Goal: Find specific page/section: Find specific page/section

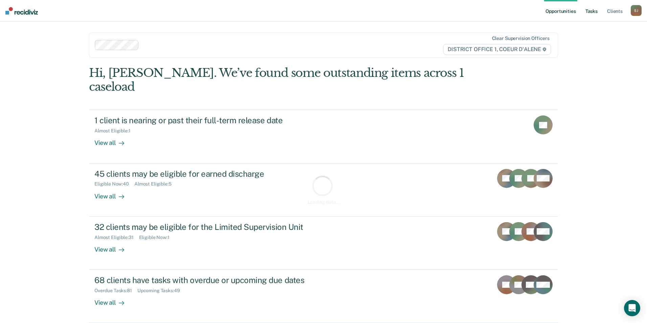
click at [585, 11] on link "Tasks" at bounding box center [591, 11] width 15 height 22
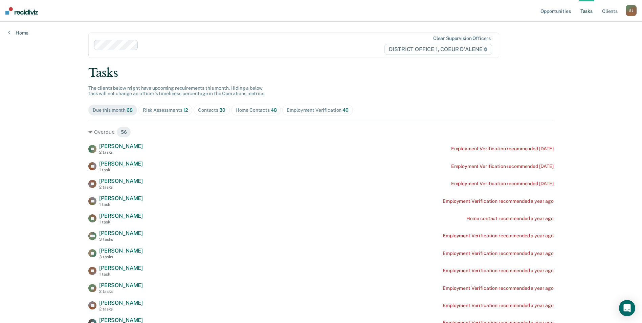
click at [198, 112] on div "Contacts 30" at bounding box center [211, 110] width 27 height 6
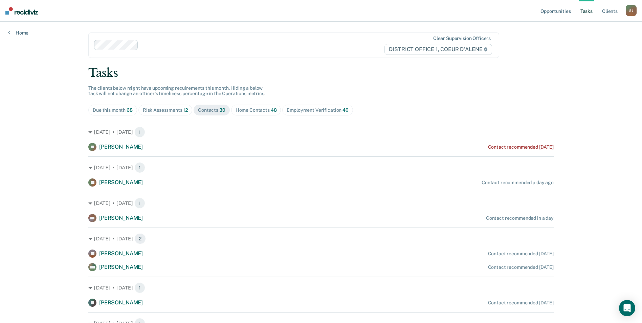
drag, startPoint x: 643, startPoint y: 83, endPoint x: 629, endPoint y: 70, distance: 18.2
